Goal: Task Accomplishment & Management: Manage account settings

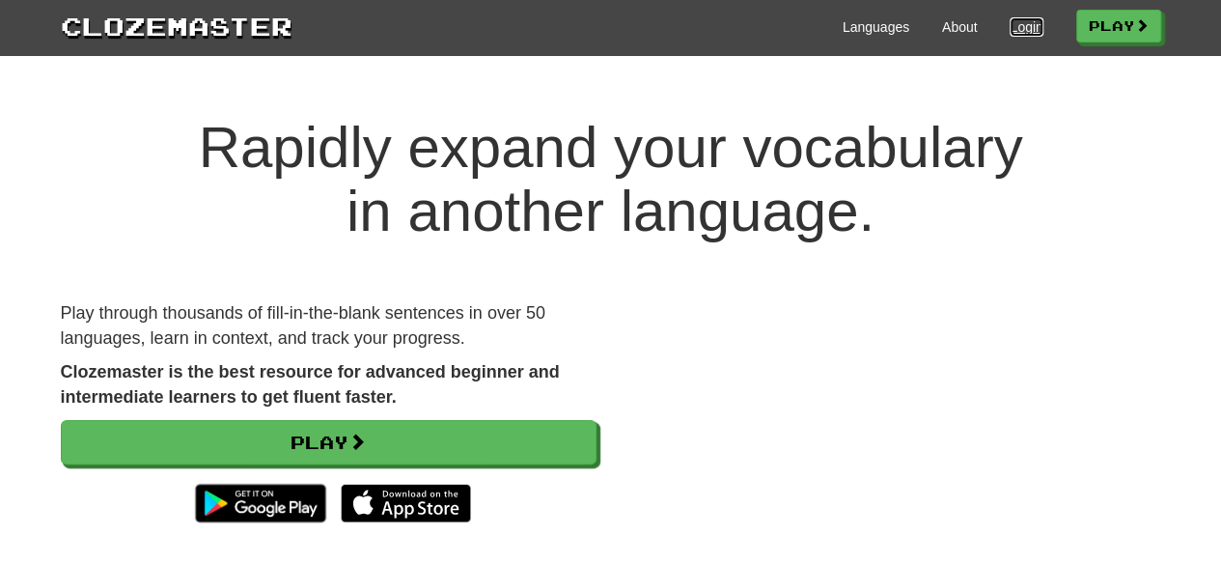
click at [1015, 32] on link "Login" at bounding box center [1026, 26] width 33 height 19
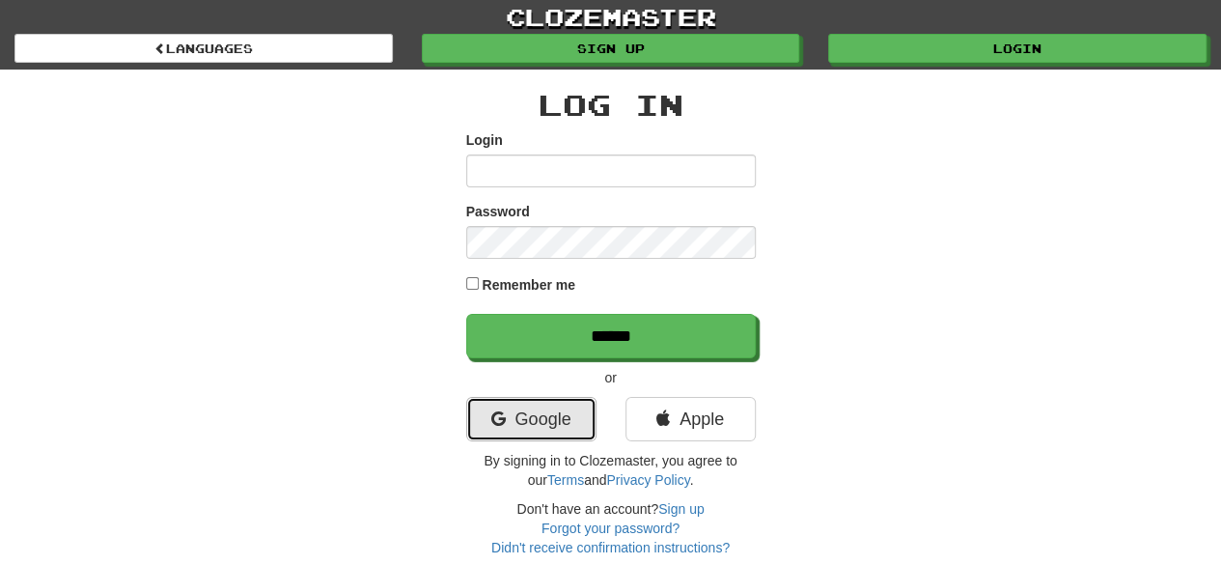
click at [529, 424] on link "Google" at bounding box center [531, 419] width 130 height 44
